Goal: Entertainment & Leisure: Consume media (video, audio)

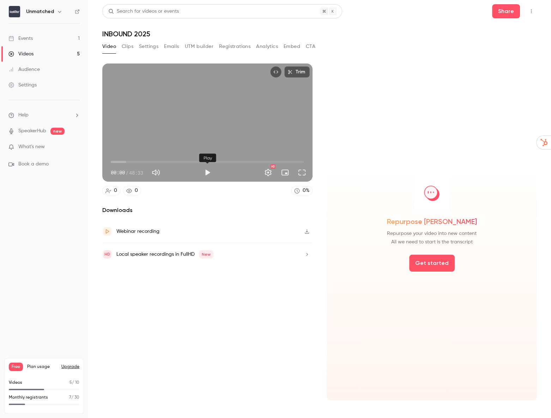
click at [209, 172] on button "Play" at bounding box center [207, 172] width 14 height 14
click at [209, 172] on button "Pause" at bounding box center [207, 172] width 14 height 14
click at [307, 231] on icon "button" at bounding box center [307, 231] width 6 height 5
type input "***"
click at [366, 17] on div "Search for videos or events Share" at bounding box center [319, 11] width 435 height 14
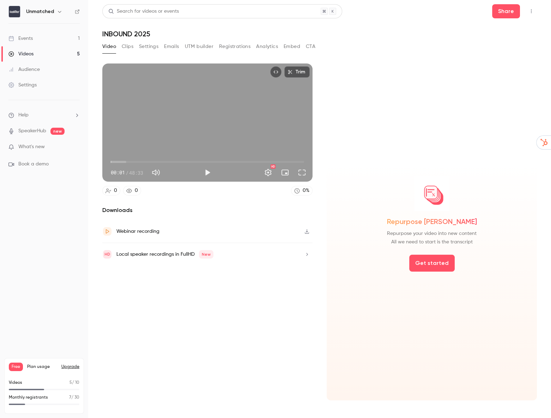
click at [228, 298] on div "Downloads Webinar recording Local speaker recordings in FullHD New" at bounding box center [207, 303] width 210 height 194
click at [334, 31] on h1 "INBOUND 2025" at bounding box center [319, 34] width 435 height 8
